Goal: Task Accomplishment & Management: Manage account settings

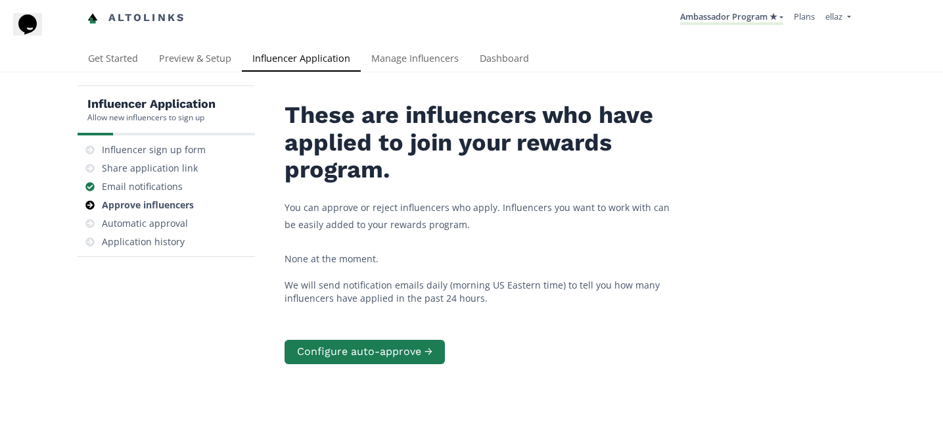
click at [510, 53] on link "Dashboard" at bounding box center [504, 60] width 70 height 26
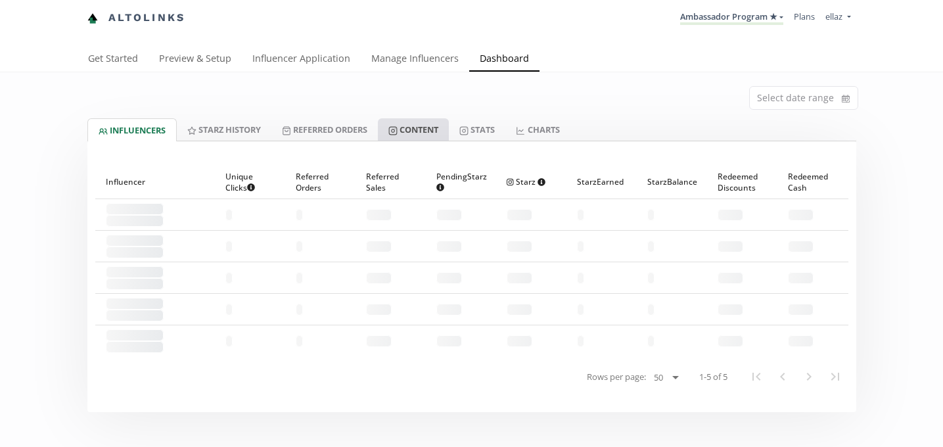
click at [421, 133] on link "Content" at bounding box center [413, 129] width 71 height 22
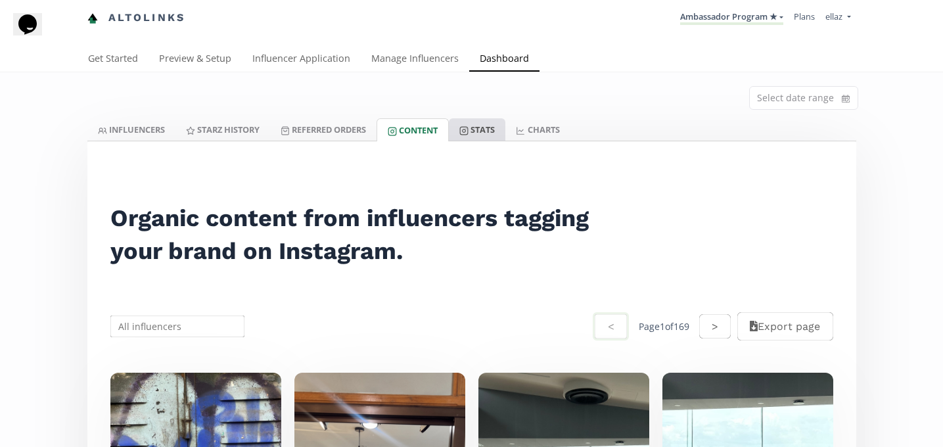
click at [495, 125] on link "Stats" at bounding box center [477, 129] width 57 height 22
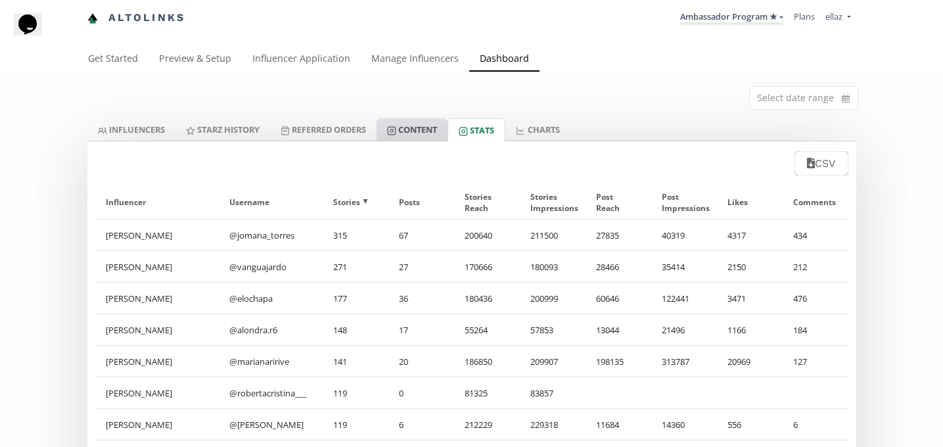
click at [412, 134] on link "Content" at bounding box center [412, 129] width 71 height 22
